Goal: Find contact information: Find contact information

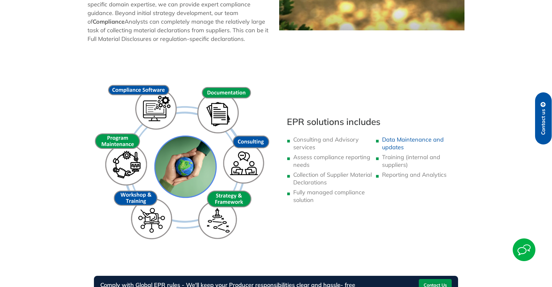
scroll to position [376, 0]
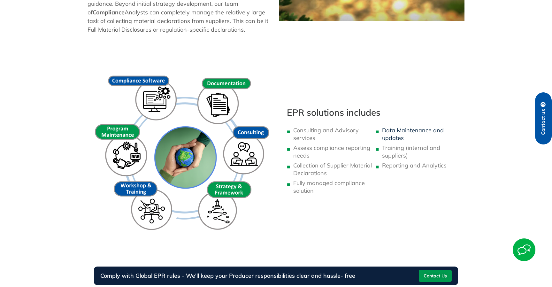
click at [400, 134] on link "Data Maintenance and updates" at bounding box center [413, 133] width 62 height 15
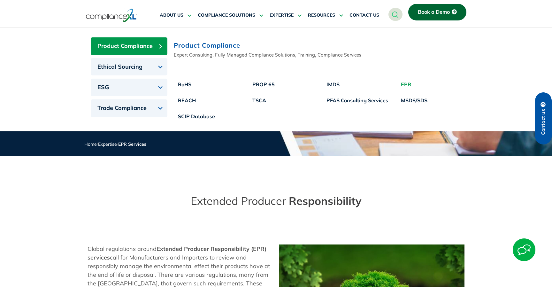
click at [405, 83] on link "EPR" at bounding box center [414, 84] width 35 height 16
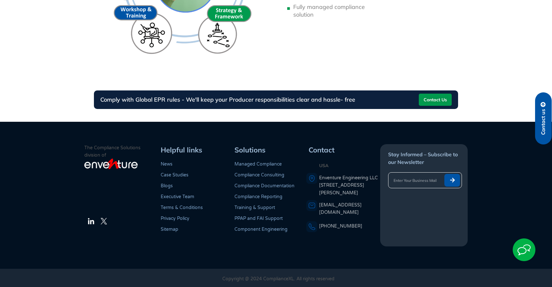
scroll to position [554, 0]
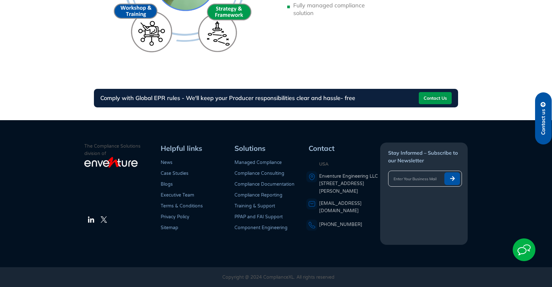
click at [179, 196] on link "Executive Team" at bounding box center [178, 194] width 34 height 5
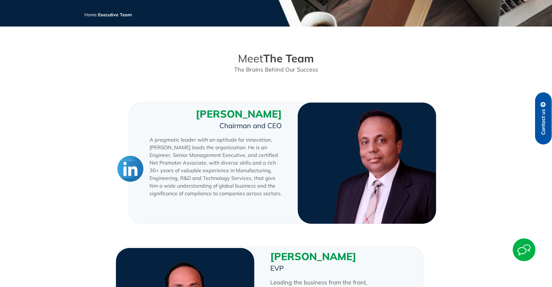
scroll to position [122, 0]
